Goal: Contribute content

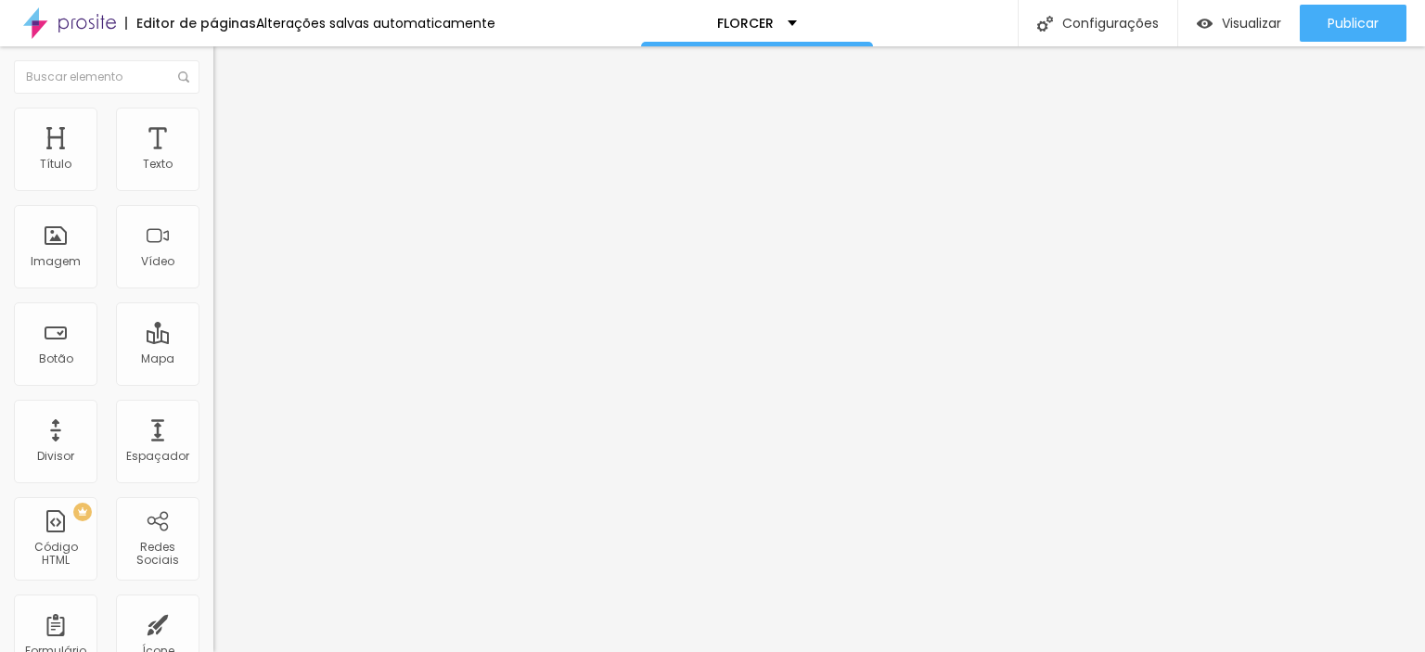
click at [213, 174] on input "youtube.com/watch?v=2kdu4PElGwI?feature=share" at bounding box center [324, 165] width 223 height 19
paste input "Bj6eahTYlo4"
click at [213, 174] on input "youtube.com/watch?v= Bj6eahTYlo4?feature=share" at bounding box center [324, 165] width 223 height 19
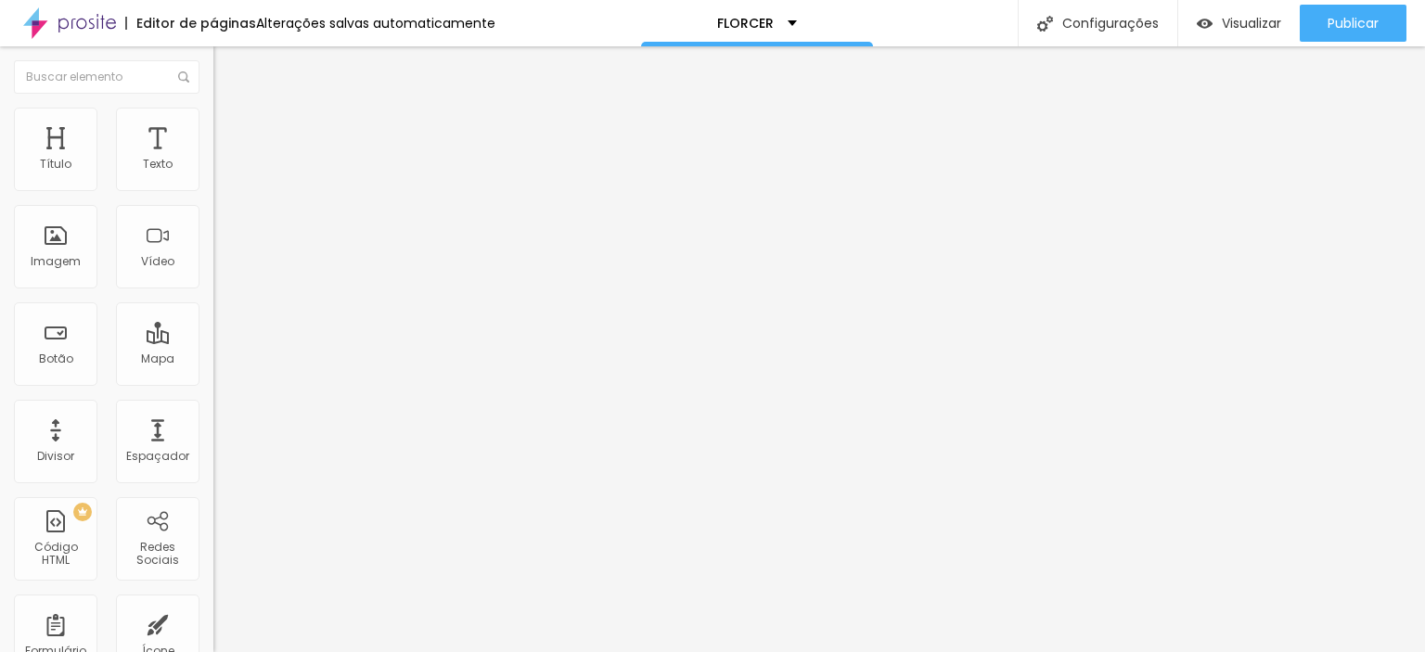
click at [213, 174] on input "youtube.com/watch?v= Bj6eahTYlo4?feature=share" at bounding box center [324, 165] width 223 height 19
type input "[DOMAIN_NAME][URL]"
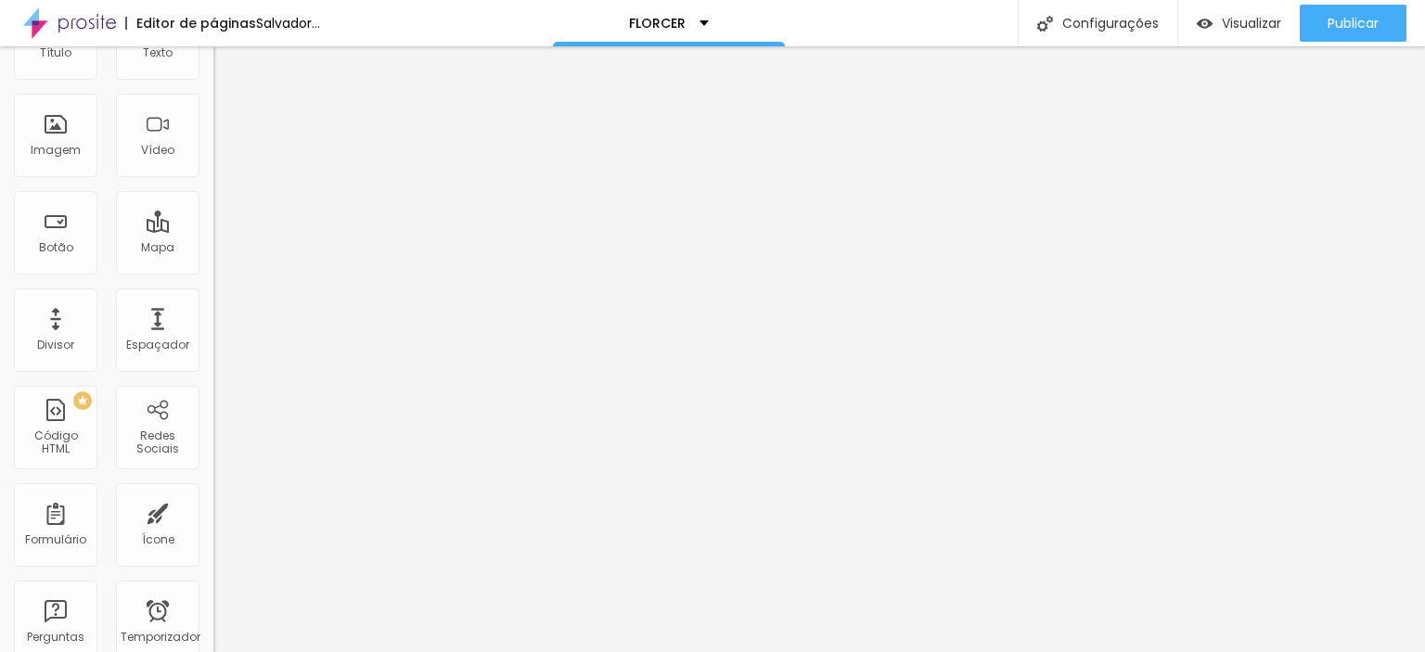
scroll to position [0, 0]
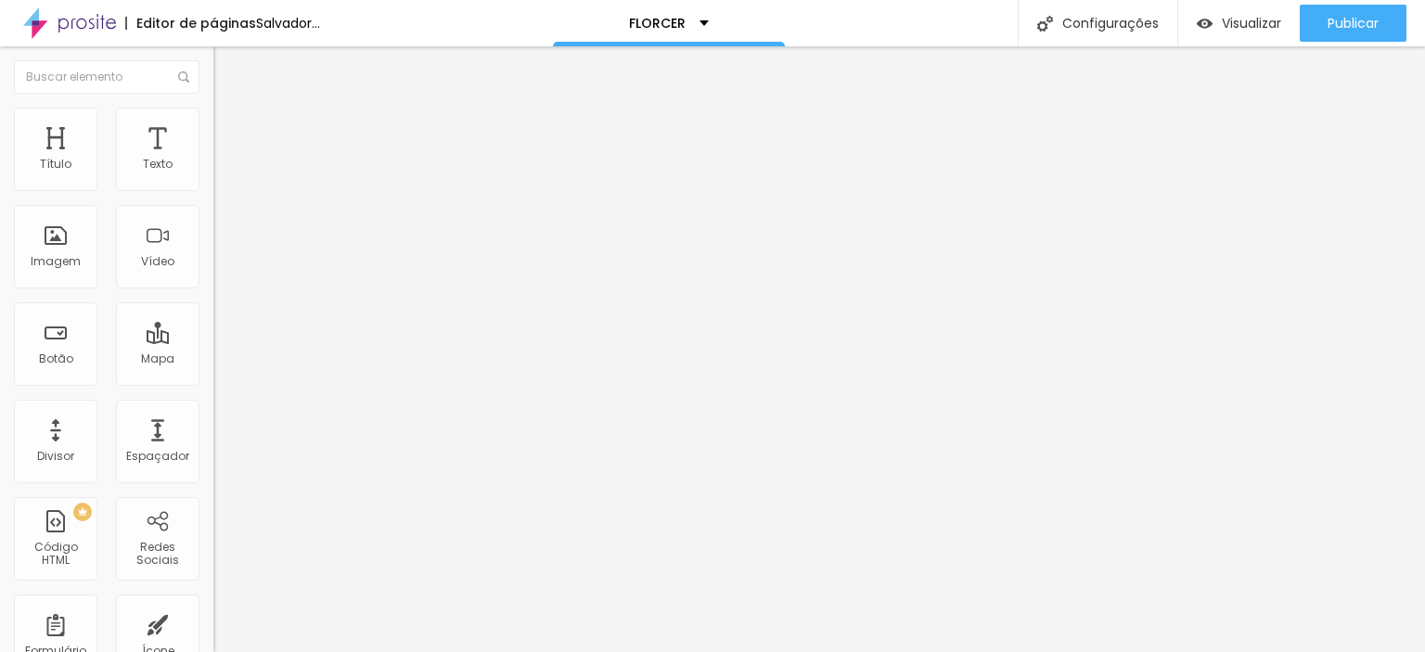
click at [323, 651] on div at bounding box center [712, 663] width 1425 height 0
click at [213, 174] on input "youtube.com/watch?v=2kdu4PElGwI?feature=share" at bounding box center [324, 165] width 223 height 19
click at [213, 174] on input "[DOMAIN_NAME][URL]" at bounding box center [324, 165] width 223 height 19
paste input "nM9DO_yxrDc"
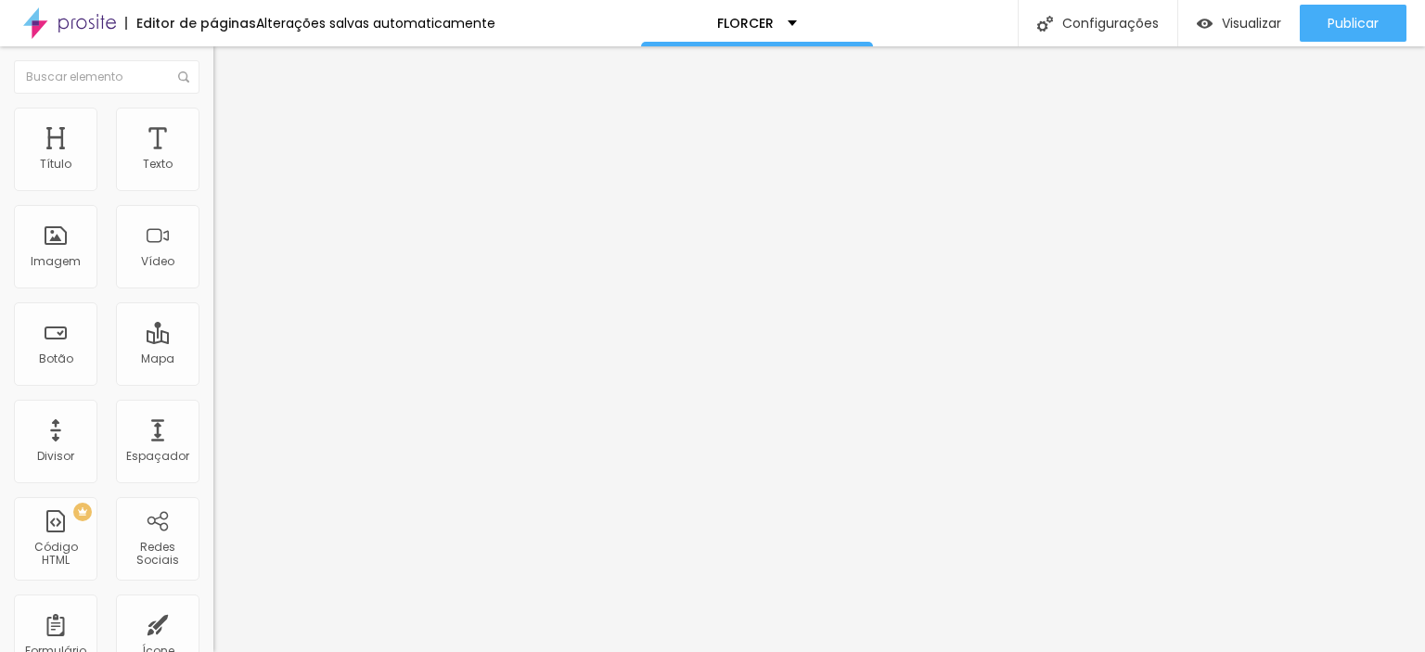
scroll to position [1, 133]
type input "[DOMAIN_NAME][URL]"
click at [213, 174] on input "[DOMAIN_NAME][URL]" at bounding box center [324, 165] width 223 height 19
paste input "MjCkzbLFZhs"
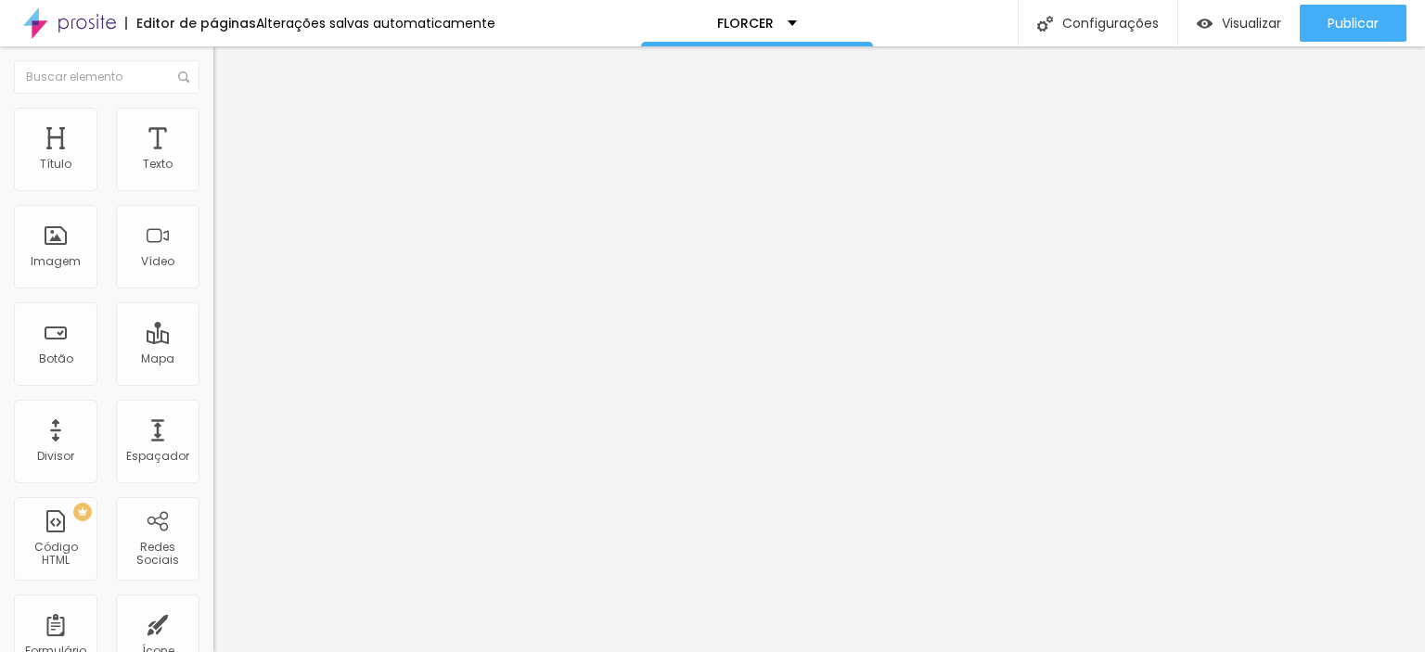
scroll to position [0, 122]
type input "[DOMAIN_NAME][URL]"
